Goal: Task Accomplishment & Management: Manage account settings

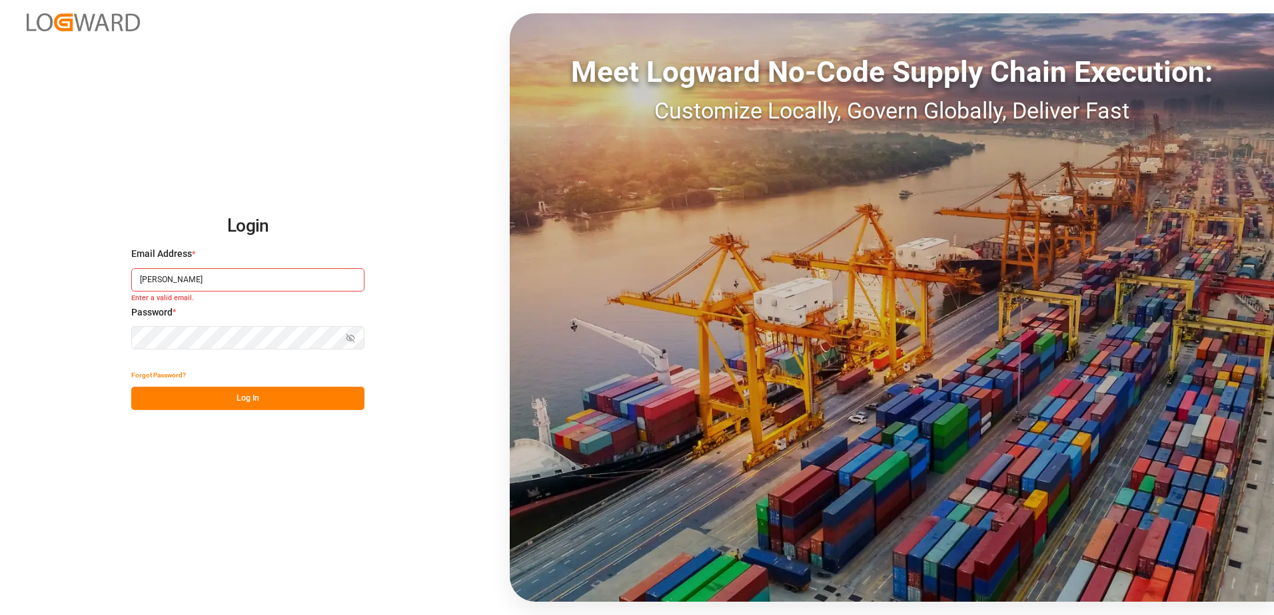
type input "[PERSON_NAME][EMAIL_ADDRESS][PERSON_NAME][DOMAIN_NAME]"
click at [354, 330] on button "Show password" at bounding box center [350, 337] width 28 height 23
click at [279, 400] on button "Log In" at bounding box center [247, 398] width 233 height 23
click at [316, 396] on button "Log In" at bounding box center [247, 398] width 233 height 23
drag, startPoint x: 0, startPoint y: 0, endPoint x: 195, endPoint y: 281, distance: 342.2
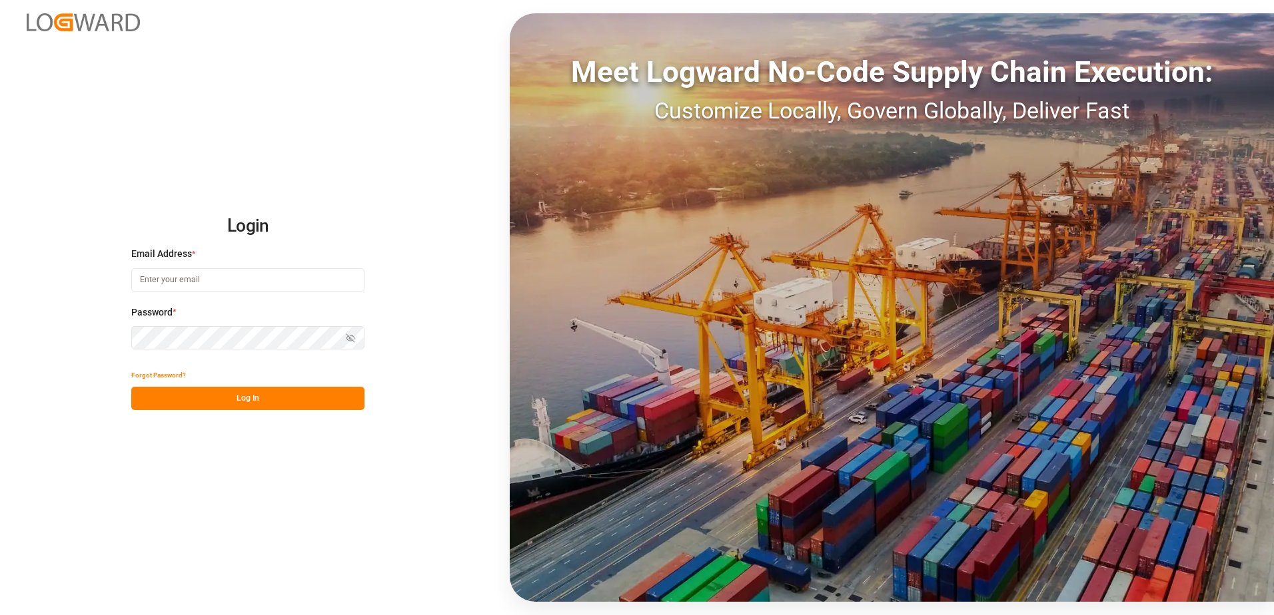
click at [195, 281] on input at bounding box center [247, 279] width 233 height 23
type input "[PERSON_NAME][EMAIL_ADDRESS][PERSON_NAME][DOMAIN_NAME]"
click at [354, 337] on icon "button" at bounding box center [352, 338] width 5 height 4
click at [256, 398] on button "Log In" at bounding box center [247, 398] width 233 height 23
click at [263, 394] on button "Log In" at bounding box center [247, 398] width 233 height 23
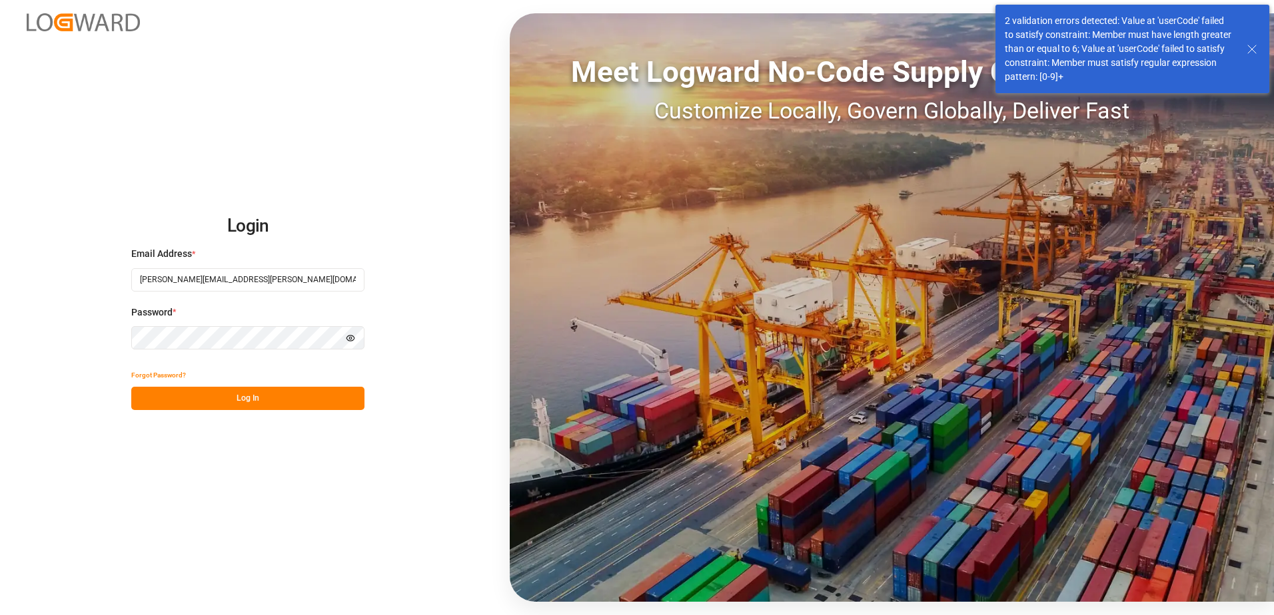
click at [1247, 45] on icon at bounding box center [1252, 49] width 16 height 16
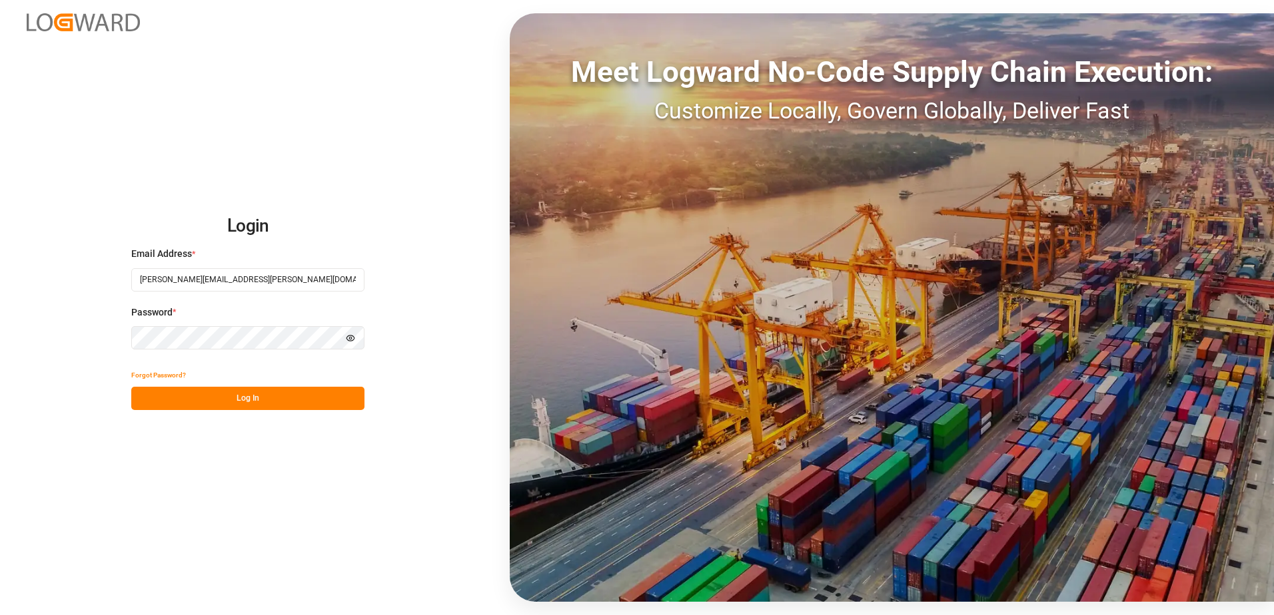
click at [279, 405] on button "Log In" at bounding box center [247, 398] width 233 height 23
